Goal: Information Seeking & Learning: Learn about a topic

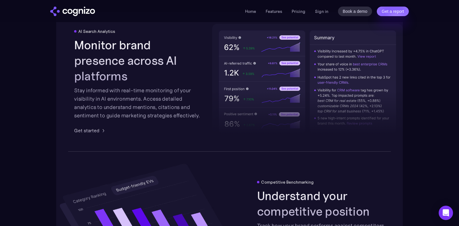
click at [300, 14] on li "Pricing" at bounding box center [299, 11] width 14 height 7
click at [298, 10] on link "Pricing" at bounding box center [299, 11] width 14 height 5
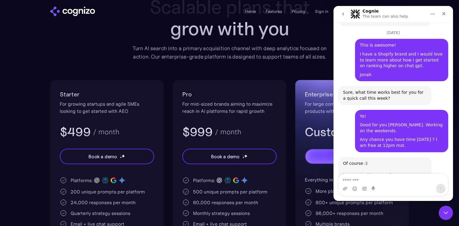
scroll to position [327, 0]
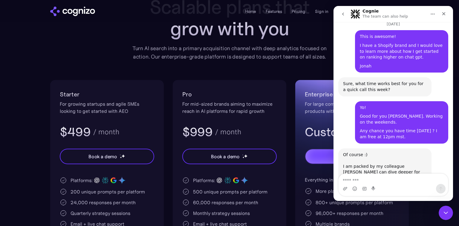
click at [341, 13] on icon "go back" at bounding box center [343, 14] width 5 height 5
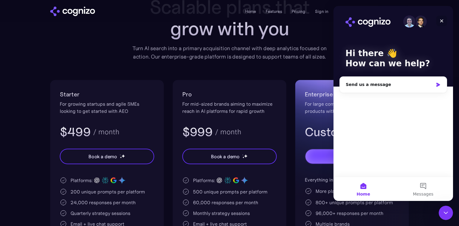
click at [443, 22] on icon "Close" at bounding box center [442, 20] width 3 height 3
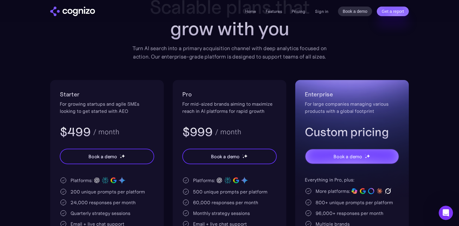
click at [295, 71] on div "Pricing Scalable plans that grow with you Turn AI search into a primary acquisi…" at bounding box center [229, 141] width 359 height 317
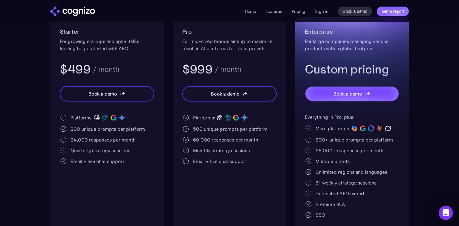
scroll to position [126, 0]
drag, startPoint x: 73, startPoint y: 141, endPoint x: 77, endPoint y: 140, distance: 3.3
click at [77, 141] on div "24,000 responses per month" at bounding box center [103, 140] width 65 height 7
drag, startPoint x: 88, startPoint y: 138, endPoint x: 71, endPoint y: 138, distance: 16.7
click at [71, 138] on div "24,000 responses per month" at bounding box center [103, 140] width 65 height 7
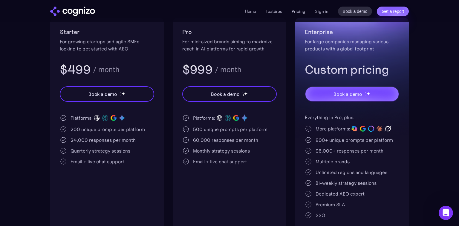
click at [91, 78] on div "Starter For growing startups and agile SMEs looking to get started with AEO $49…" at bounding box center [107, 128] width 114 height 220
drag, startPoint x: 81, startPoint y: 129, endPoint x: 70, endPoint y: 128, distance: 10.8
click at [70, 128] on div "200 unique prompts per platform" at bounding box center [107, 129] width 95 height 7
drag, startPoint x: 91, startPoint y: 69, endPoint x: 68, endPoint y: 67, distance: 23.7
click at [68, 67] on div "$499 / month" at bounding box center [107, 70] width 95 height 16
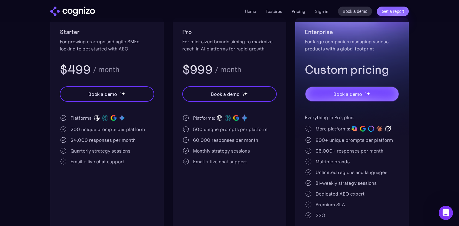
click at [171, 46] on div "Starter For growing startups and agile SMEs looking to get started with AEO $49…" at bounding box center [229, 128] width 359 height 220
